Goal: Find specific page/section: Find specific page/section

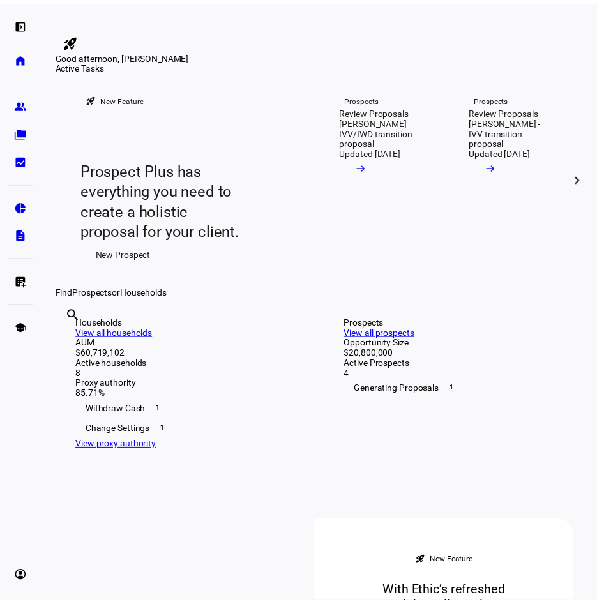
scroll to position [192, 0]
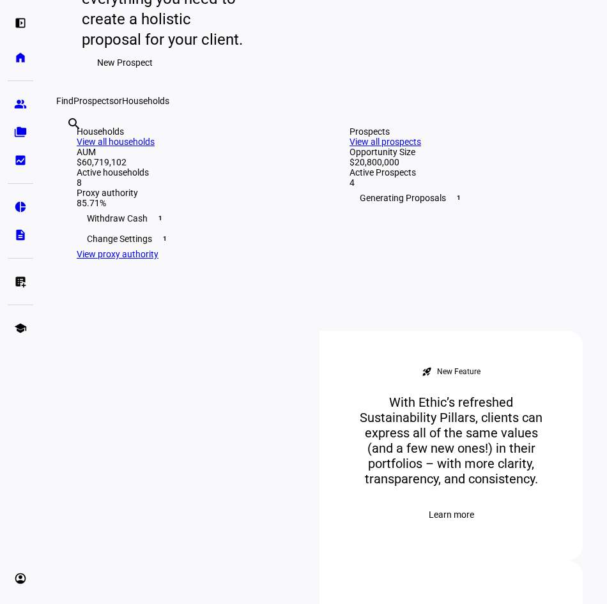
click at [155, 147] on link "View all households" at bounding box center [116, 142] width 78 height 10
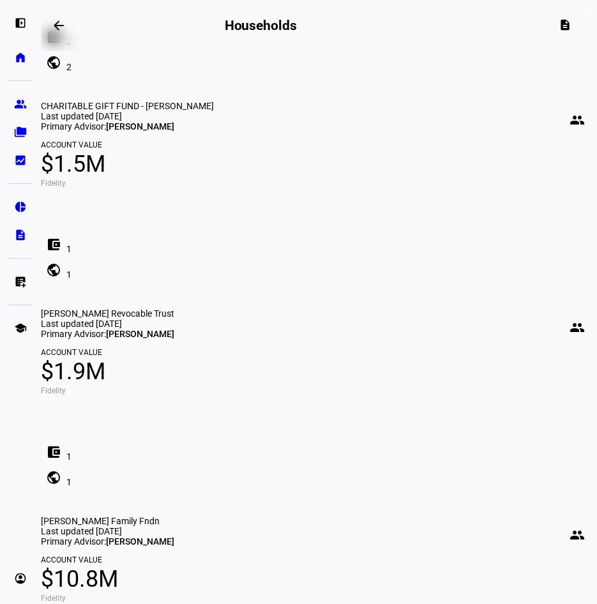
scroll to position [672, 0]
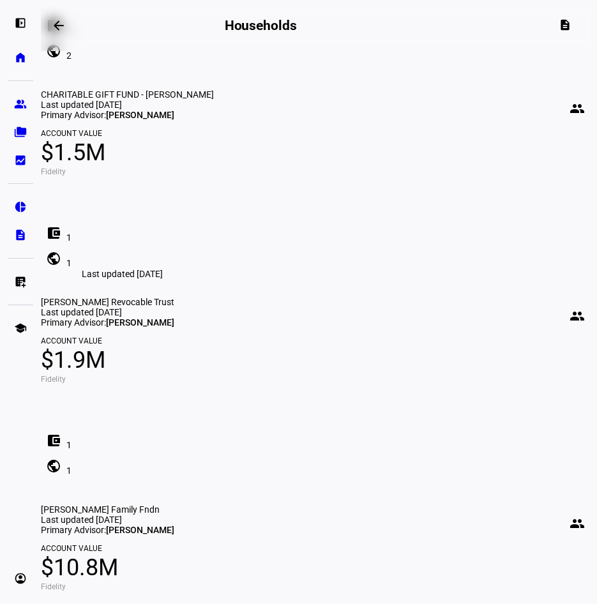
click at [127, 268] on div "Last updated [DATE]" at bounding box center [122, 273] width 91 height 15
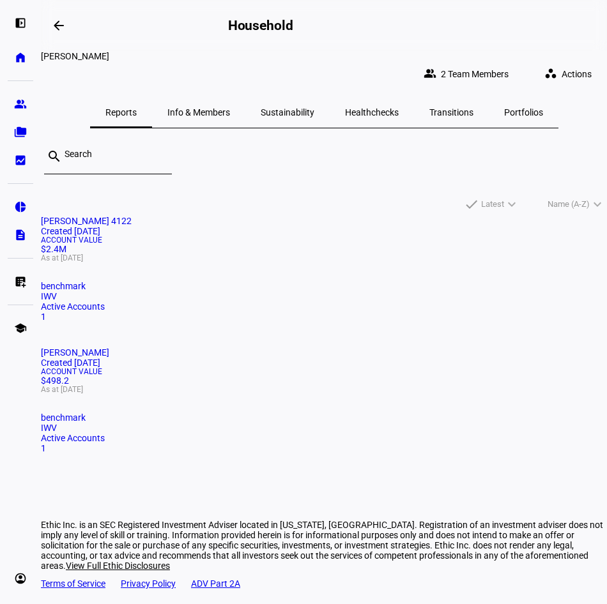
click at [206, 108] on span "Info & Members" at bounding box center [198, 112] width 63 height 9
